Goal: Check status: Check status

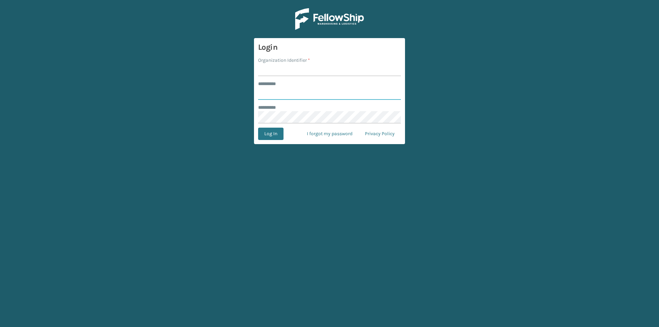
type input "******"
click at [283, 77] on form "Login Organization Identifier * ******** * ****** ******** * Log In I forgot my…" at bounding box center [329, 91] width 151 height 106
type input "milliard"
click at [274, 133] on button "Log In" at bounding box center [270, 134] width 25 height 12
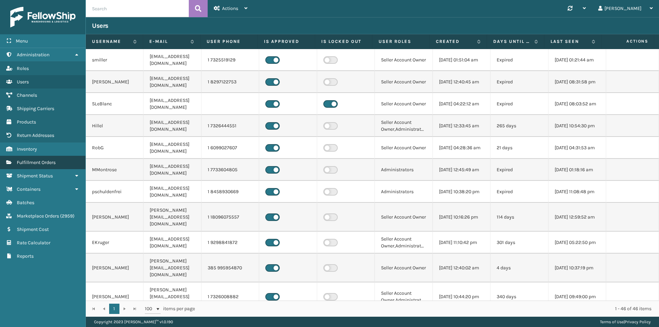
click at [58, 163] on link "Fulfillment Orders" at bounding box center [42, 162] width 85 height 13
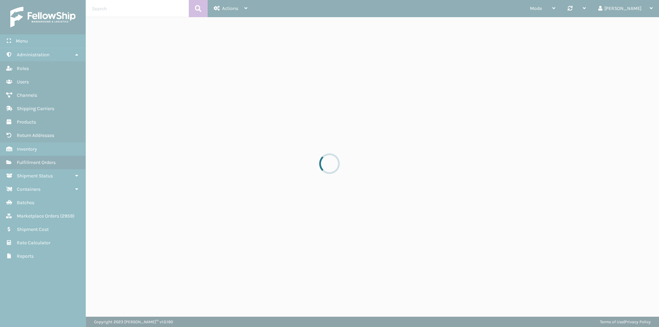
click at [147, 9] on div at bounding box center [329, 163] width 659 height 327
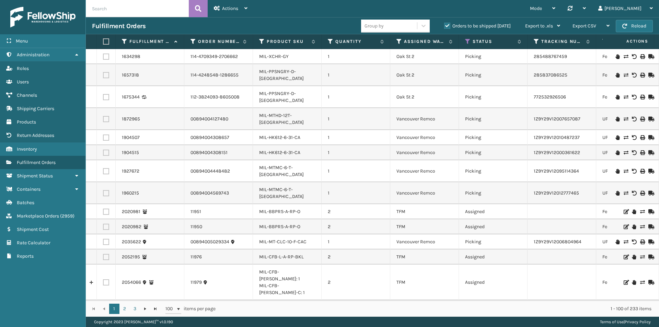
click at [449, 25] on label "Orders to be shipped today" at bounding box center [477, 26] width 67 height 6
click at [445, 25] on input "Orders to be shipped today" at bounding box center [444, 24] width 0 height 4
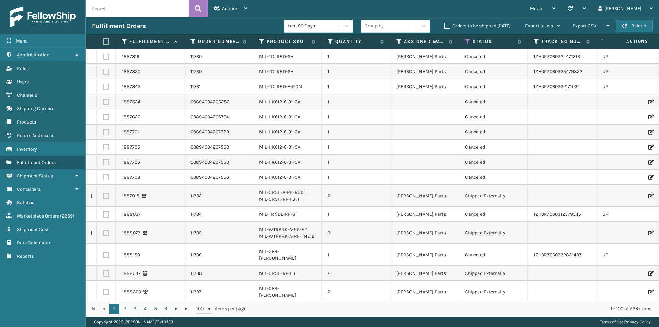
click at [154, 14] on input "text" at bounding box center [137, 8] width 103 height 17
paste input "112-8383087-9315426"
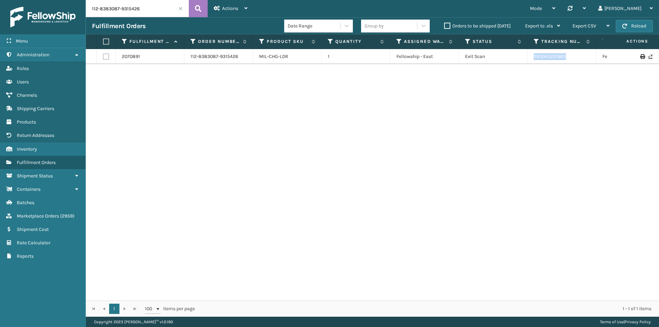
drag, startPoint x: 566, startPoint y: 60, endPoint x: 513, endPoint y: 60, distance: 53.2
click at [513, 60] on tr "2070891 112-8383087-9315426 MIL-CHG-LDR 1 Fellowship - East Exit Scan 393045201…" at bounding box center [470, 56] width 768 height 15
copy tr "393045201985"
click at [132, 8] on input "112-8383087-9315426" at bounding box center [137, 8] width 103 height 17
paste input "3-4282855-4797067"
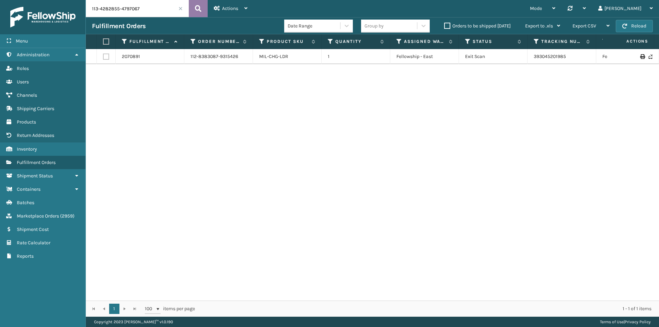
click at [193, 9] on button at bounding box center [198, 8] width 19 height 17
drag, startPoint x: 589, startPoint y: 60, endPoint x: 532, endPoint y: 62, distance: 57.4
click at [532, 62] on td "392832007608" at bounding box center [562, 56] width 69 height 15
copy link "392832007608"
click at [156, 11] on input "113-4282855-4797067" at bounding box center [137, 8] width 103 height 17
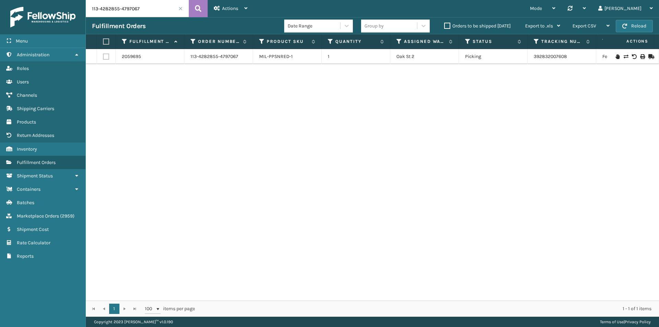
paste input "392832007608"
click at [137, 17] on input "113-4282855-4797067" at bounding box center [137, 8] width 103 height 17
paste input "392832007608"
click at [125, 4] on input "113-4282855-4797067" at bounding box center [137, 8] width 103 height 17
click at [202, 8] on button at bounding box center [198, 8] width 19 height 17
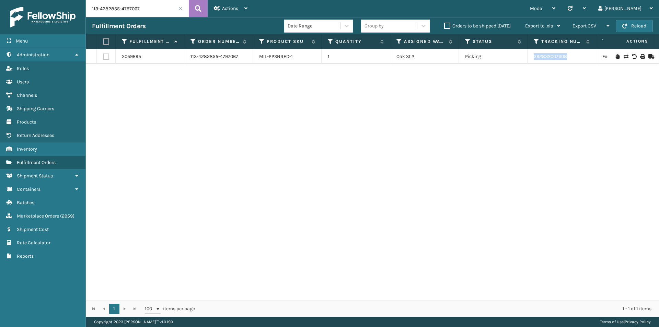
drag, startPoint x: 570, startPoint y: 52, endPoint x: 524, endPoint y: 56, distance: 46.8
click at [524, 56] on tr "2059695 113-4282855-4797067 MIL-PPSNRED-1 1 Oak St 2 Picking 392832007608 FedEx…" at bounding box center [470, 56] width 768 height 15
copy tr "392832007608"
drag, startPoint x: 154, startPoint y: 21, endPoint x: 153, endPoint y: 12, distance: 8.9
click at [154, 20] on div "Fulfillment Orders Date Range Group by Orders to be shipped today Export to .xl…" at bounding box center [372, 25] width 573 height 17
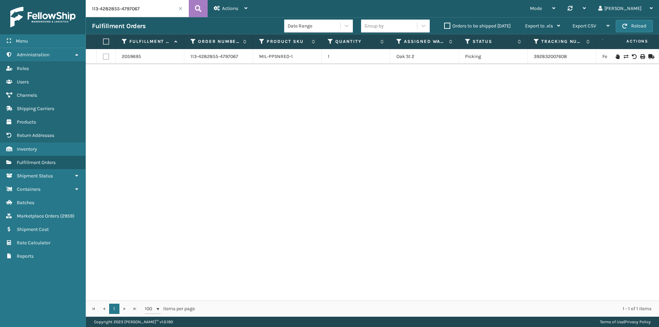
click at [153, 12] on input "113-4282855-4797067" at bounding box center [137, 8] width 103 height 17
paste input "1-8950023-7151430"
click at [196, 7] on icon at bounding box center [198, 8] width 7 height 10
drag, startPoint x: 581, startPoint y: 56, endPoint x: 528, endPoint y: 60, distance: 53.7
click at [528, 60] on td "1ZH0R7061325894767" at bounding box center [562, 56] width 69 height 15
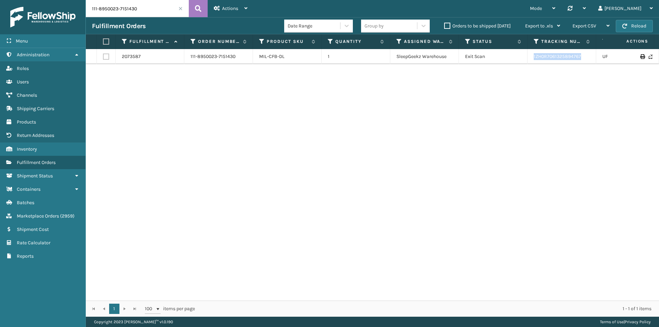
copy link "1ZH0R7061325894767"
click at [172, 14] on input "111-8950023-7151430" at bounding box center [137, 8] width 103 height 17
paste input "2-7227307-4132214"
click at [208, 10] on div "Actions Settings Remove All Filters Track Fulfillment Order Export Labels Bulk …" at bounding box center [231, 8] width 46 height 17
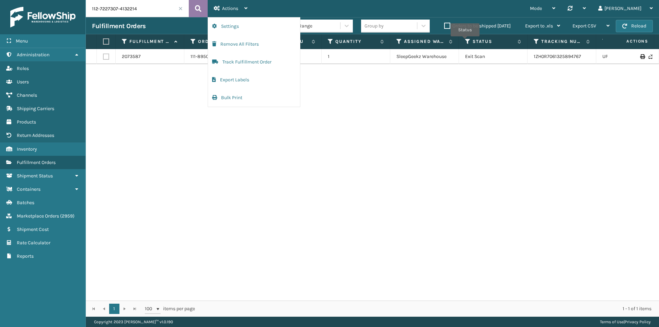
click at [197, 7] on icon at bounding box center [198, 8] width 7 height 10
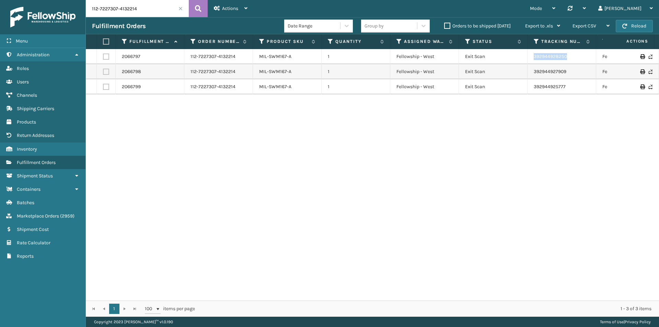
drag, startPoint x: 534, startPoint y: 56, endPoint x: 526, endPoint y: 56, distance: 8.6
click at [526, 56] on tr "2066797 112-7227307-4132214 MIL-SWM167-A 1 Fellowship - West Exit Scan 39294492…" at bounding box center [470, 56] width 768 height 15
drag, startPoint x: 564, startPoint y: 73, endPoint x: 524, endPoint y: 75, distance: 40.5
click at [524, 75] on tr "2066798 112-7227307-4132214 MIL-SWM167-A 1 Fellowship - West Exit Scan 39294492…" at bounding box center [470, 71] width 768 height 15
copy tr "392944927909"
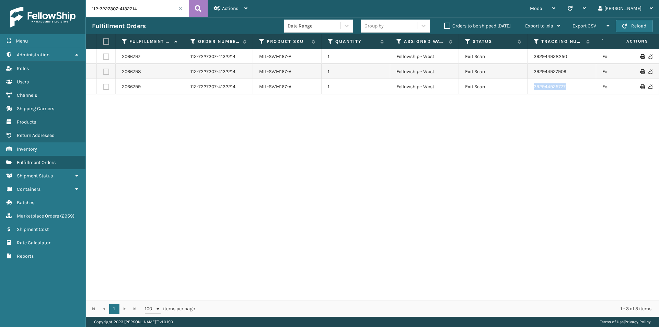
click at [491, 84] on tr "2066799 112-7227307-4132214 MIL-SWM167-A 1 Fellowship - West Exit Scan 39294492…" at bounding box center [470, 86] width 768 height 15
copy tr "392944925777"
click at [144, 4] on input "112-7227307-4132214" at bounding box center [137, 8] width 103 height 17
paste input "4-2819675-9479467"
click at [199, 5] on icon at bounding box center [198, 8] width 7 height 10
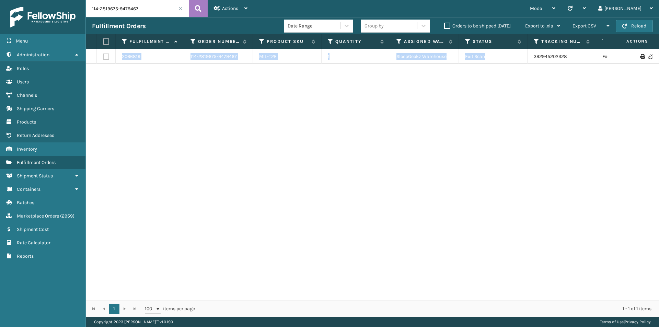
drag, startPoint x: 582, startPoint y: 67, endPoint x: 531, endPoint y: 62, distance: 51.0
click at [531, 62] on div "2066819 114-2819675-9479467 MIL-T2E 1 SleepGeekz Warehouse Exit Scan 3929452023…" at bounding box center [372, 175] width 573 height 252
copy table "2066819 114-2819675-9479467 MIL-T2E 1 SleepGeekz Warehouse Exit Scan"
click at [563, 92] on div "2066819 114-2819675-9479467 MIL-T2E 1 SleepGeekz Warehouse Exit Scan 3929452023…" at bounding box center [372, 175] width 573 height 252
drag, startPoint x: 571, startPoint y: 61, endPoint x: 534, endPoint y: 57, distance: 37.7
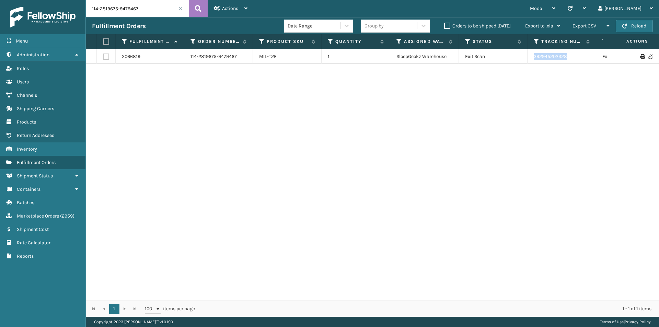
click at [534, 57] on td "392945202328" at bounding box center [562, 56] width 69 height 15
copy link "392945202328"
click at [137, 9] on input "114-2819675-9479467" at bounding box center [137, 8] width 103 height 17
paste input "3-7093681-8101050"
type input "113-7093681-8101050"
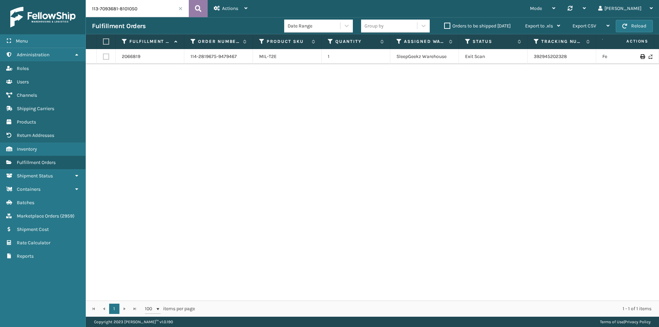
click at [202, 11] on button at bounding box center [198, 8] width 19 height 17
drag, startPoint x: 574, startPoint y: 58, endPoint x: 533, endPoint y: 59, distance: 40.9
click at [533, 59] on td "393088516441" at bounding box center [562, 56] width 69 height 15
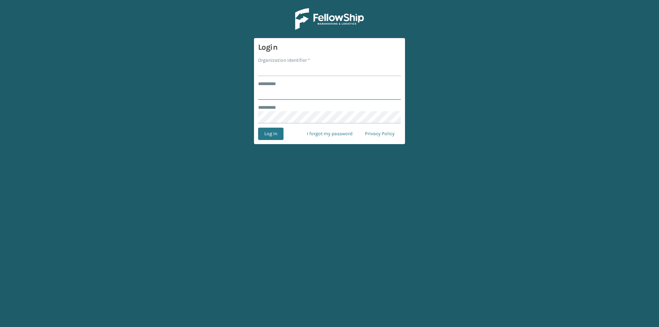
type input "******"
click at [289, 73] on input "Organization Identifier *" at bounding box center [329, 70] width 143 height 12
type input "milliard"
click at [271, 130] on button "Log In" at bounding box center [270, 134] width 25 height 12
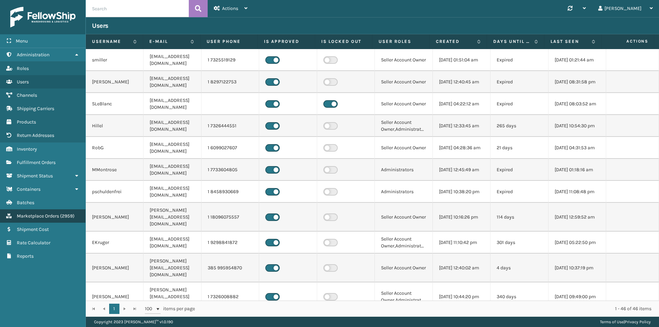
click at [57, 218] on span "Marketplace Orders" at bounding box center [38, 216] width 42 height 6
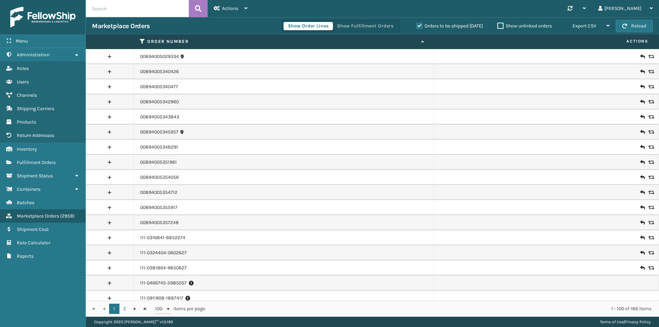
click at [419, 27] on label "Orders to be shipped today" at bounding box center [449, 26] width 67 height 6
click at [417, 26] on input "Orders to be shipped today" at bounding box center [416, 24] width 0 height 4
click at [156, 14] on input "text" at bounding box center [137, 8] width 103 height 17
paste input "113-0309499-9632215"
type input "113-0309499-9632215"
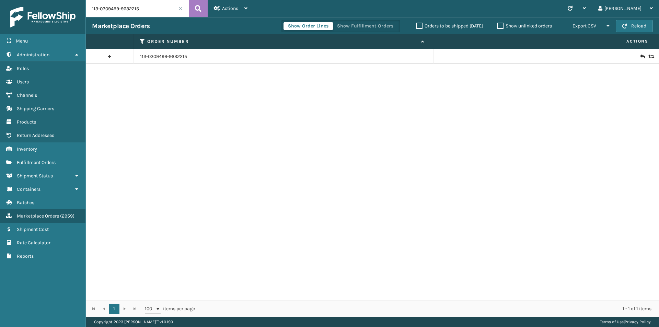
click at [640, 55] on icon at bounding box center [642, 56] width 4 height 7
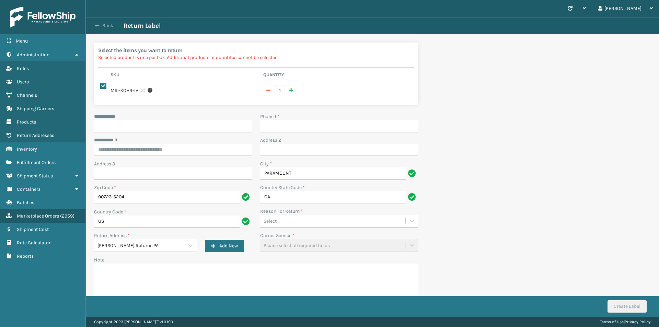
click at [114, 23] on button "Back" at bounding box center [108, 26] width 32 height 6
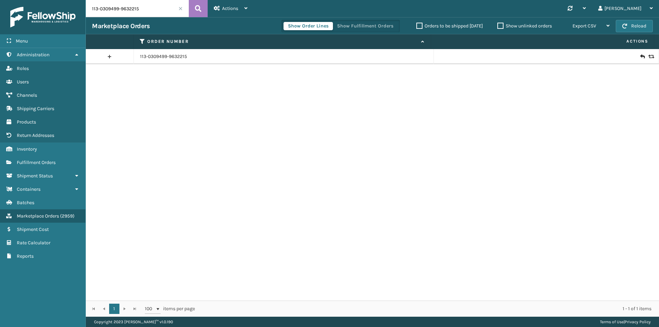
click at [155, 11] on input "113-0309499-9632215" at bounding box center [137, 8] width 103 height 17
paste input "4702322-1434667"
click at [194, 11] on button at bounding box center [198, 8] width 19 height 17
click at [157, 15] on input "113-4702322-1434667" at bounding box center [137, 8] width 103 height 17
paste input "2-7227307-4132214"
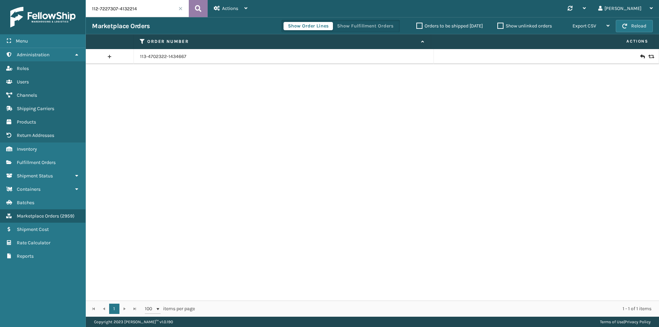
type input "112-7227307-4132214"
click at [198, 9] on icon at bounding box center [198, 8] width 7 height 10
click at [174, 55] on link "112-7227307-4132214" at bounding box center [162, 56] width 45 height 7
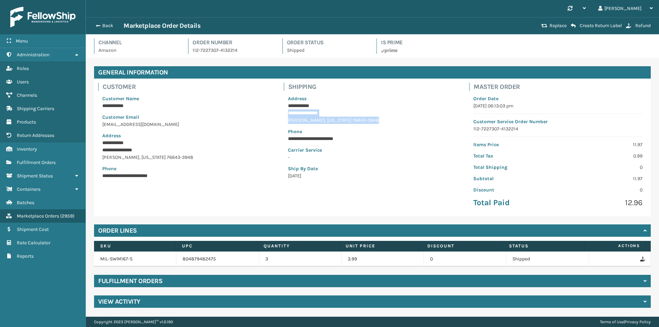
drag, startPoint x: 287, startPoint y: 111, endPoint x: 348, endPoint y: 121, distance: 61.2
click at [348, 121] on div "**********" at bounding box center [372, 137] width 177 height 93
copy div "**********"
click at [106, 21] on div "Back Marketplace Order Details Replace Create Return Label Refund" at bounding box center [372, 25] width 573 height 17
click at [109, 24] on button "Back" at bounding box center [108, 26] width 32 height 6
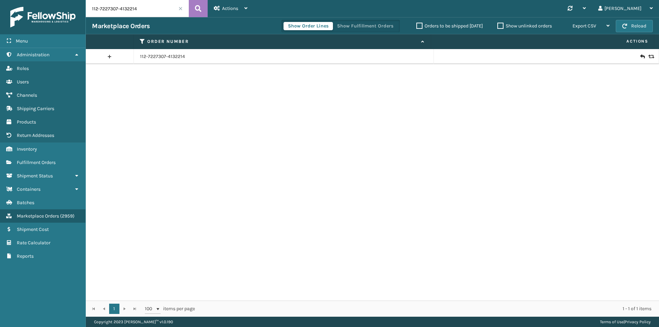
click at [649, 59] on icon at bounding box center [651, 56] width 4 height 5
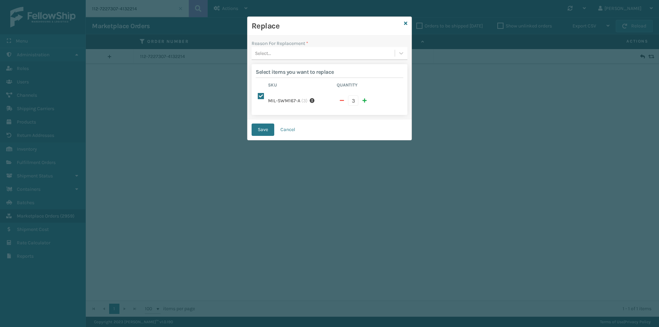
click at [342, 99] on span "button" at bounding box center [342, 100] width 4 height 5
checkbox input "false"
click at [342, 99] on span "button" at bounding box center [342, 100] width 4 height 5
type input "1"
click at [276, 53] on div "Select..." at bounding box center [323, 53] width 143 height 11
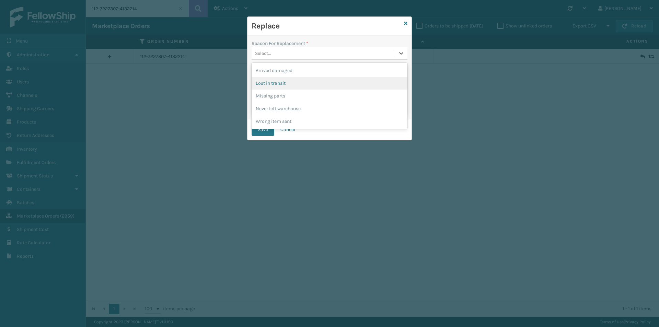
click at [282, 81] on div "Lost in transit" at bounding box center [330, 83] width 156 height 13
click at [262, 119] on div "Save Cancel" at bounding box center [330, 129] width 164 height 21
click at [264, 124] on button "Save" at bounding box center [263, 130] width 23 height 12
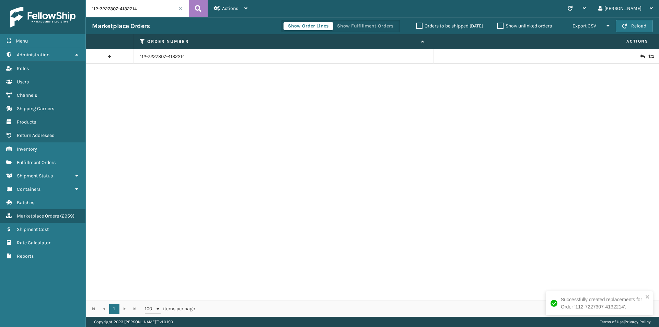
click at [138, 19] on div "Marketplace Orders Show Order Lines Show Fulfillment Orders Orders to be shippe…" at bounding box center [372, 25] width 573 height 17
click at [146, 10] on input "112-7227307-4132214" at bounding box center [137, 8] width 103 height 17
paste input "1-7746796-9851402"
paste input "text"
type input "111-7746796-9851402"
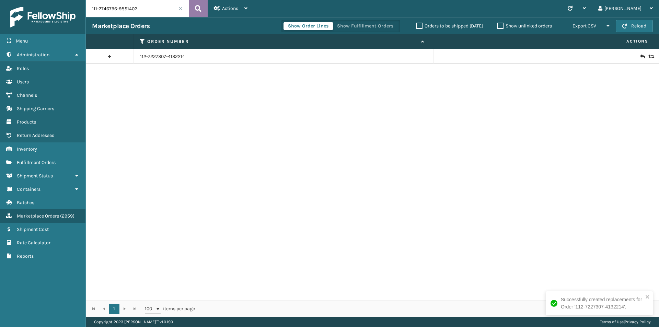
click at [197, 10] on icon at bounding box center [198, 8] width 7 height 10
click at [157, 8] on input "111-7746796-9851402" at bounding box center [137, 8] width 103 height 17
click at [201, 10] on icon at bounding box center [198, 8] width 7 height 10
click at [640, 55] on icon at bounding box center [642, 56] width 4 height 7
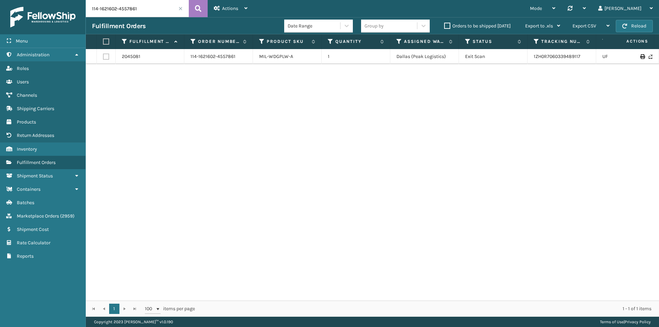
click at [140, 7] on input "114-1621602-4557861" at bounding box center [137, 8] width 103 height 17
click at [201, 8] on icon at bounding box center [198, 8] width 7 height 10
drag, startPoint x: 590, startPoint y: 58, endPoint x: 504, endPoint y: 58, distance: 85.8
click at [504, 58] on tr "2045081 114-1621602-4557861 MIL-WDGPLW-A 1 Dallas (Peak Logistics) Exit Scan 1Z…" at bounding box center [470, 56] width 768 height 15
copy tr "1ZH0R7060339489117"
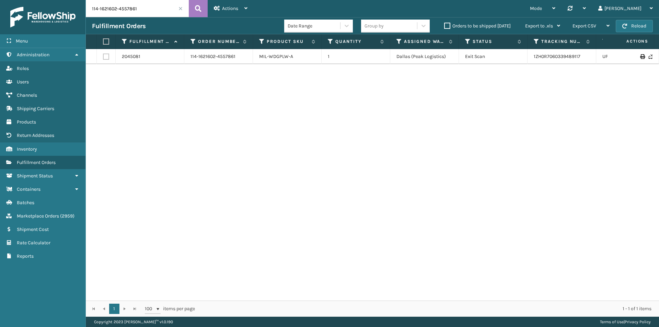
click at [138, 9] on input "114-1621602-4557861" at bounding box center [137, 8] width 103 height 17
paste input "2-0062721-0998673"
click at [198, 10] on icon at bounding box center [198, 8] width 7 height 10
drag, startPoint x: 591, startPoint y: 60, endPoint x: 527, endPoint y: 60, distance: 63.5
click at [527, 60] on tr "2074783 112-0062721-0998673 MIL-TDLRBD-A 1 SleepGeekz Warehouse Exit Scan 1ZH0R…" at bounding box center [470, 56] width 768 height 15
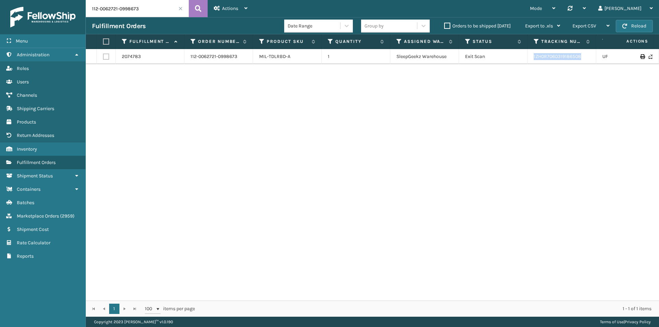
copy tr "1ZH0R7060319186508"
click at [130, 7] on input "112-0062721-0998673" at bounding box center [137, 8] width 103 height 17
paste input "2851630-1453057"
type input "112-2851630-1453057"
click at [199, 5] on icon at bounding box center [198, 8] width 7 height 10
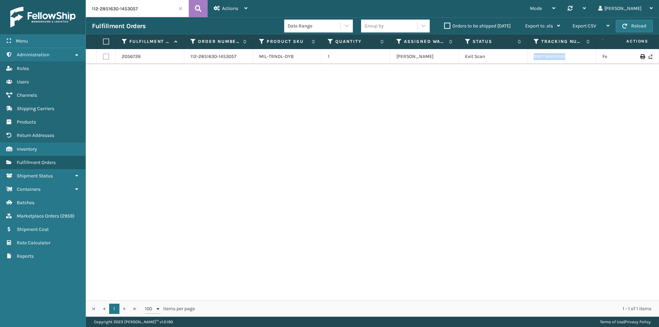
drag, startPoint x: 560, startPoint y: 62, endPoint x: 534, endPoint y: 60, distance: 25.4
click at [534, 60] on td "392756601493" at bounding box center [562, 56] width 69 height 15
copy link "392756601493"
